Goal: Task Accomplishment & Management: Manage account settings

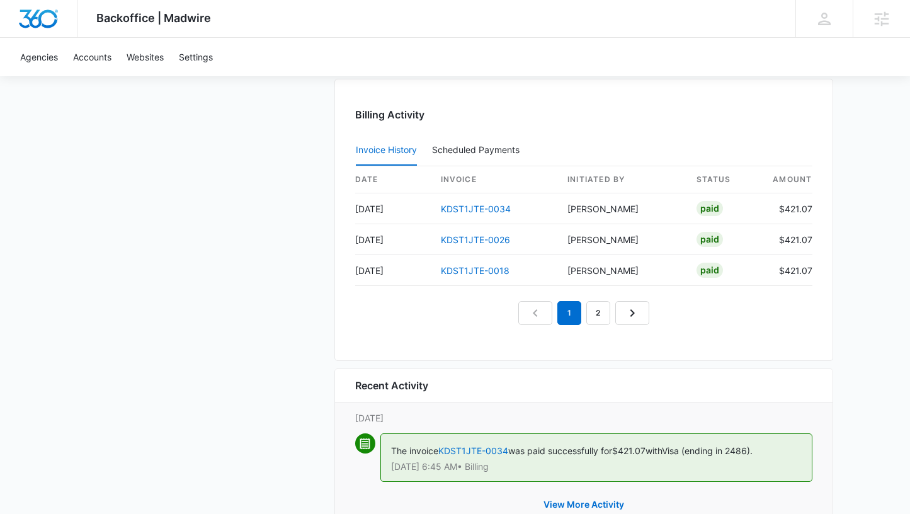
scroll to position [1326, 0]
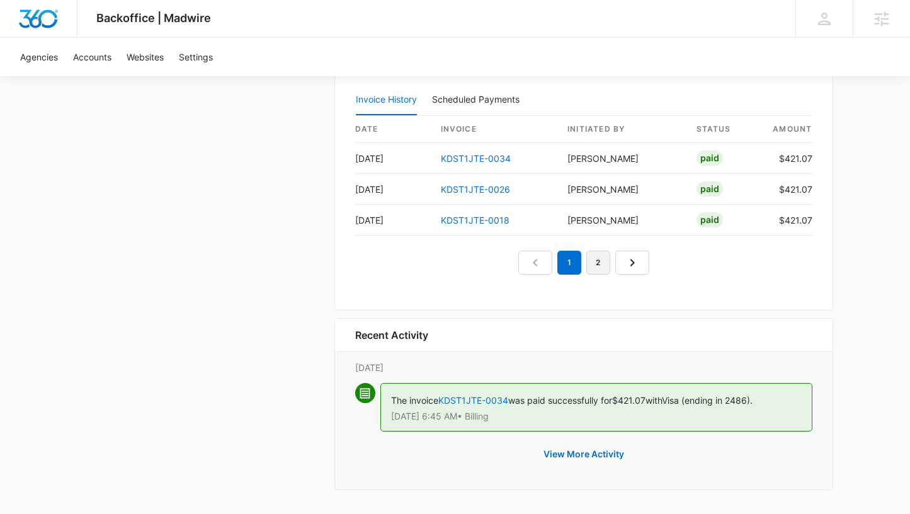
click at [602, 261] on link "2" at bounding box center [598, 263] width 24 height 24
click at [453, 186] on link "KDST1JTE-0009" at bounding box center [476, 189] width 70 height 11
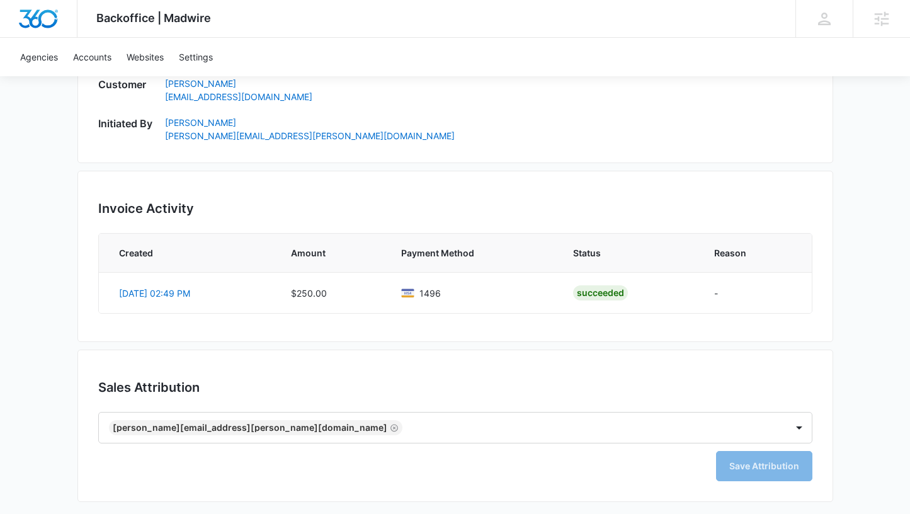
scroll to position [623, 0]
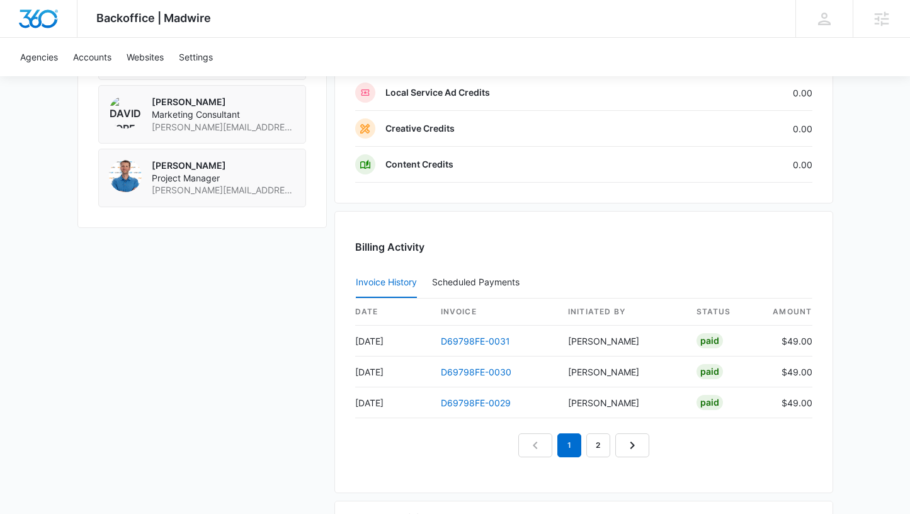
scroll to position [1283, 0]
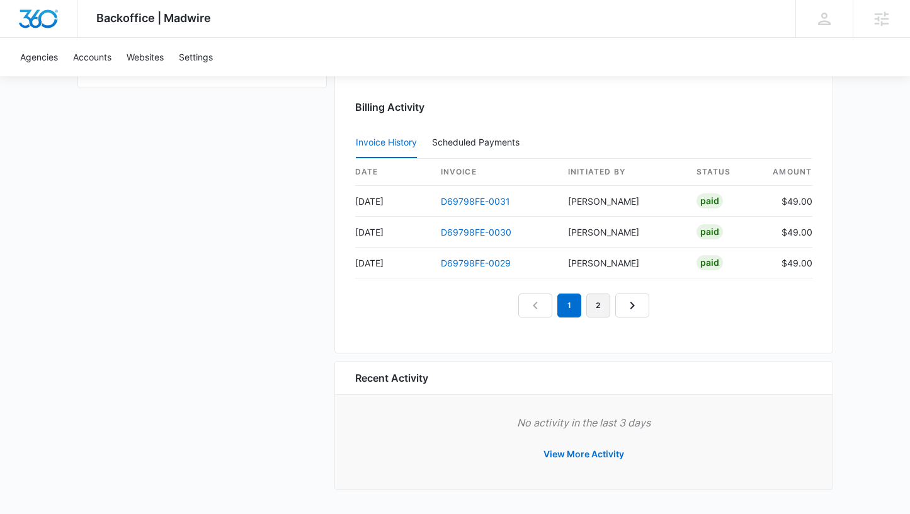
click at [594, 307] on link "2" at bounding box center [598, 305] width 24 height 24
click at [618, 307] on link "3" at bounding box center [613, 305] width 24 height 24
click at [620, 308] on link "4" at bounding box center [627, 305] width 24 height 24
click at [636, 305] on link "5" at bounding box center [642, 305] width 24 height 24
click at [646, 308] on link "6" at bounding box center [656, 305] width 24 height 24
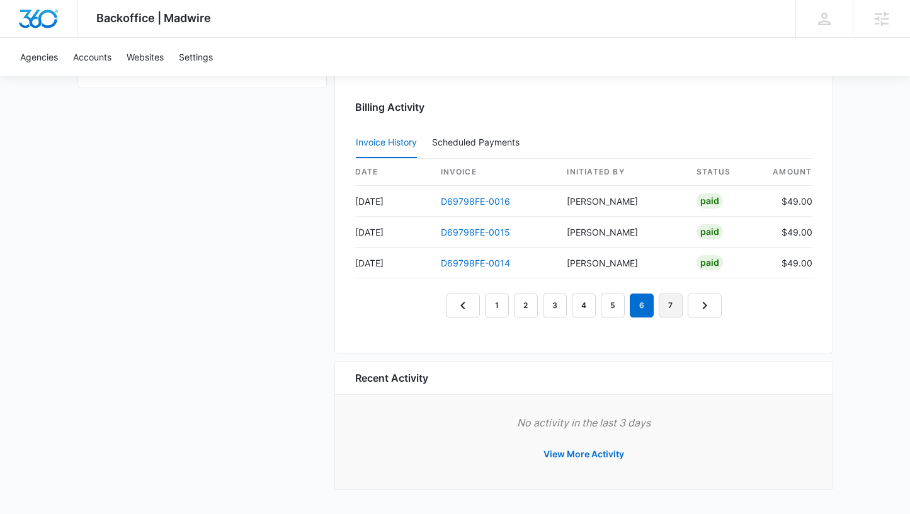
click at [662, 309] on link "7" at bounding box center [670, 305] width 24 height 24
click at [675, 308] on link "8" at bounding box center [686, 305] width 24 height 24
click at [483, 305] on link "1" at bounding box center [482, 305] width 24 height 24
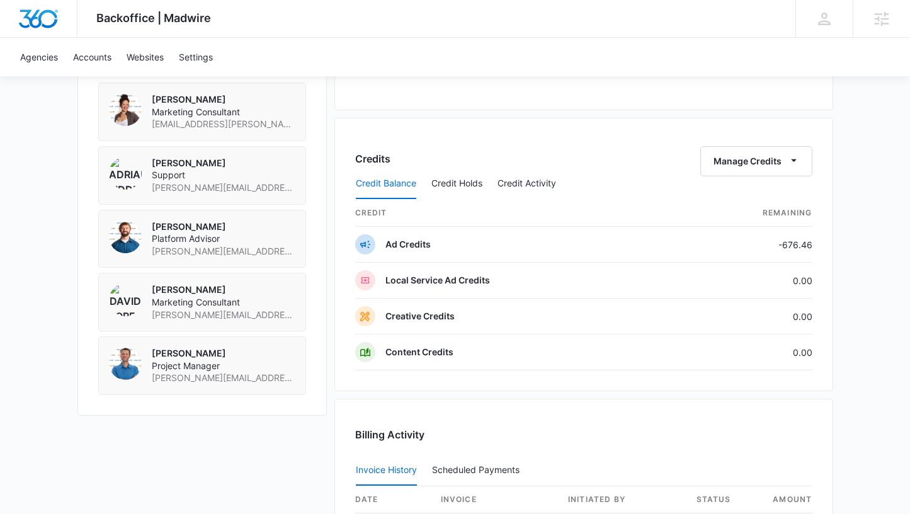
scroll to position [0, 0]
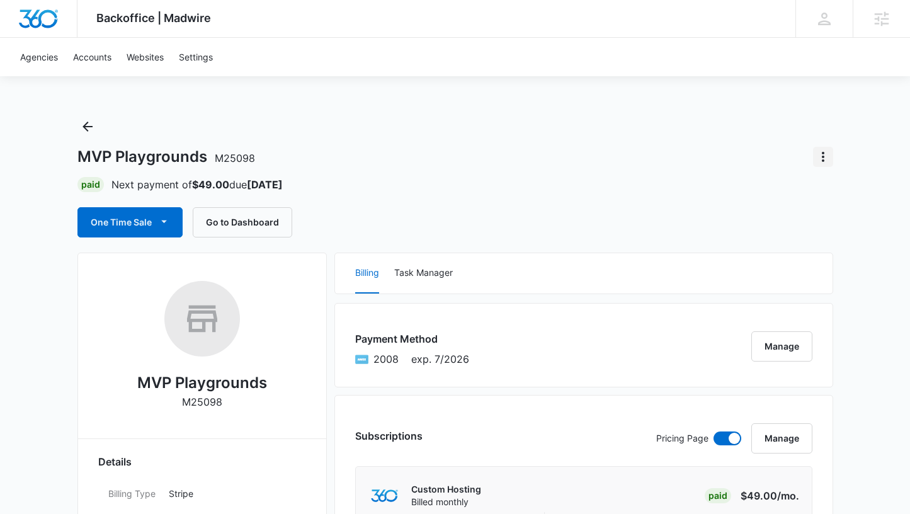
click at [821, 155] on icon "Actions" at bounding box center [822, 156] width 15 height 15
click at [782, 232] on div "Close Account" at bounding box center [771, 229] width 62 height 9
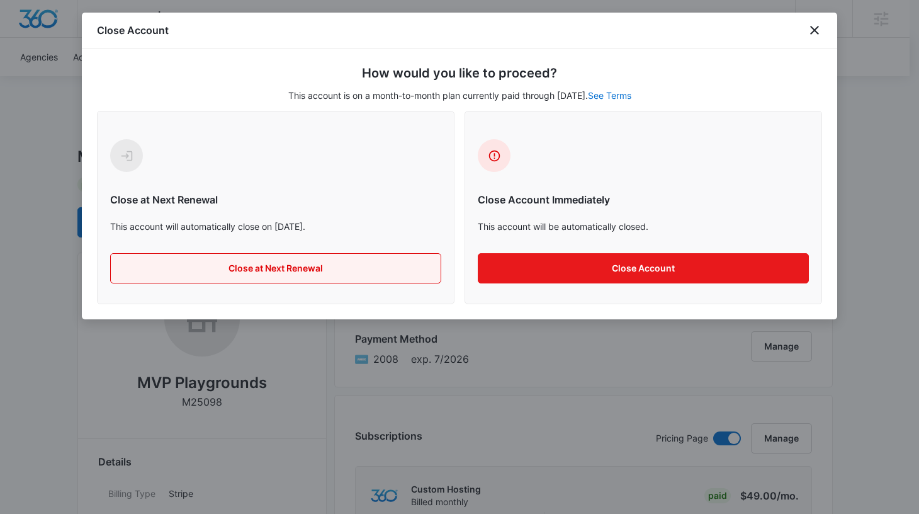
click at [351, 276] on button "Close at Next Renewal" at bounding box center [275, 268] width 331 height 30
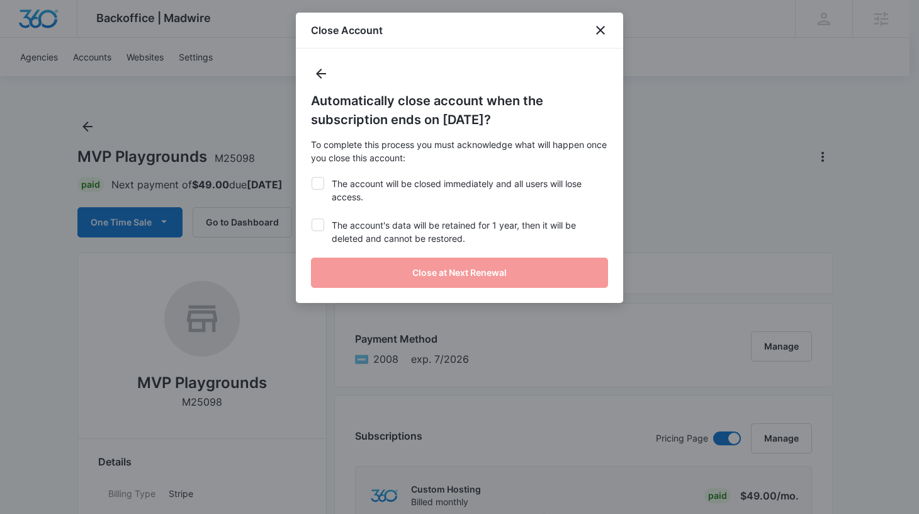
click at [366, 186] on label "The account will be closed immediately and all users will lose access." at bounding box center [459, 190] width 297 height 26
click at [312, 178] on input "The account will be closed immediately and all users will lose access." at bounding box center [311, 177] width 1 height 1
checkbox input "true"
click at [381, 236] on label "The account's data will be retained for 1 year, then it will be deleted and can…" at bounding box center [459, 231] width 297 height 26
click at [312, 219] on input "The account's data will be retained for 1 year, then it will be deleted and can…" at bounding box center [311, 218] width 1 height 1
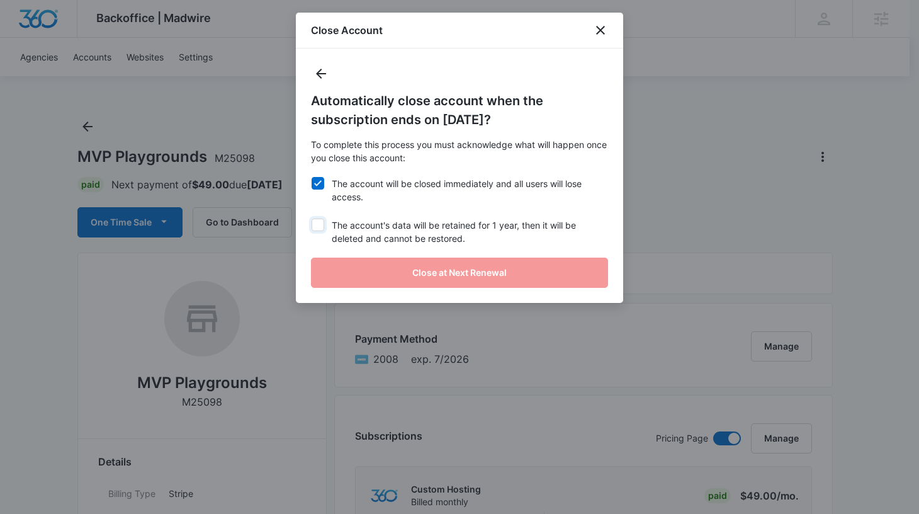
checkbox input "true"
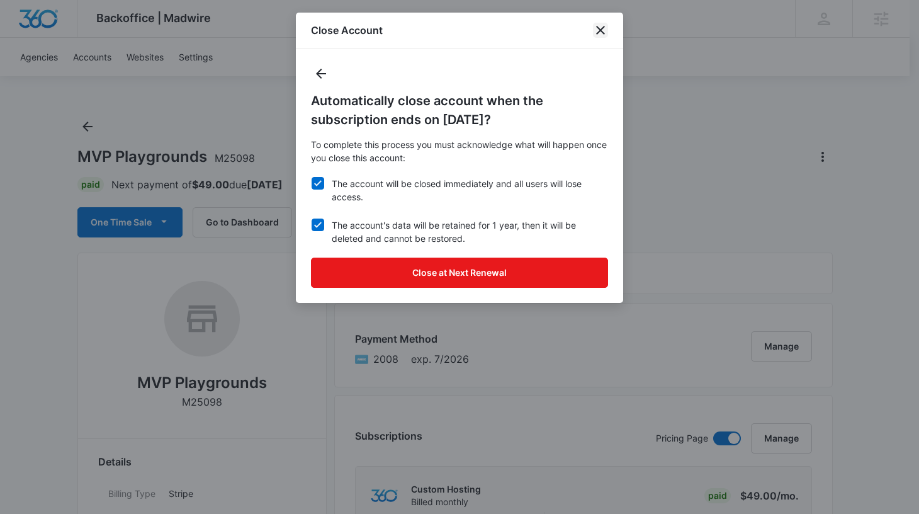
click at [603, 26] on icon "close" at bounding box center [600, 30] width 15 height 15
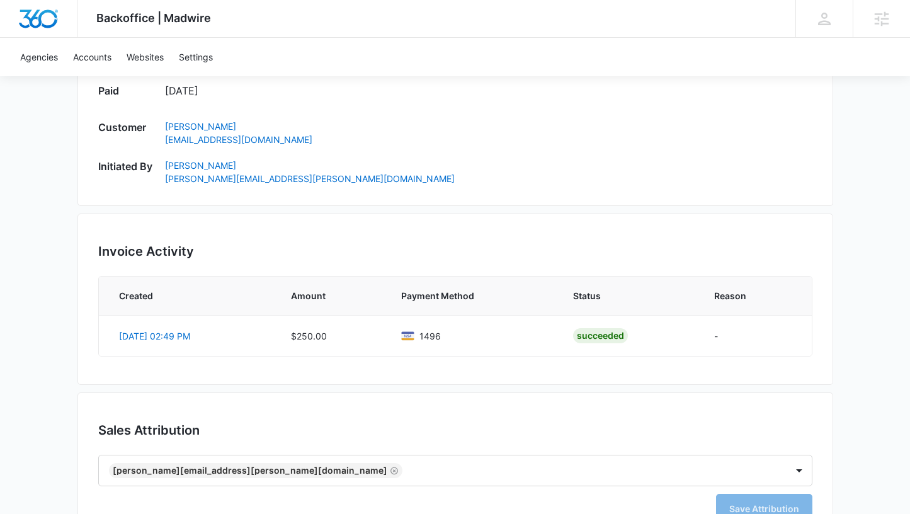
scroll to position [623, 0]
